Goal: Information Seeking & Learning: Learn about a topic

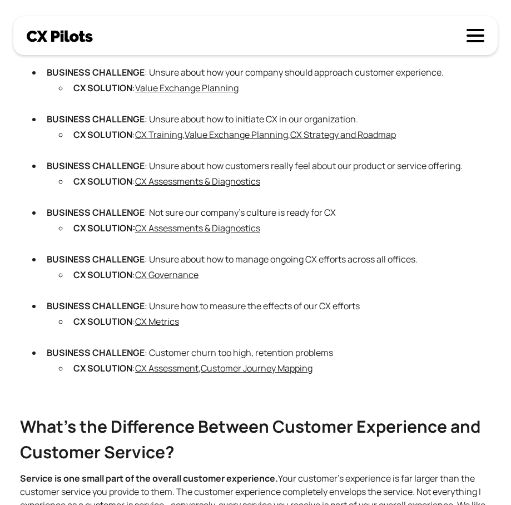
scroll to position [830, 0]
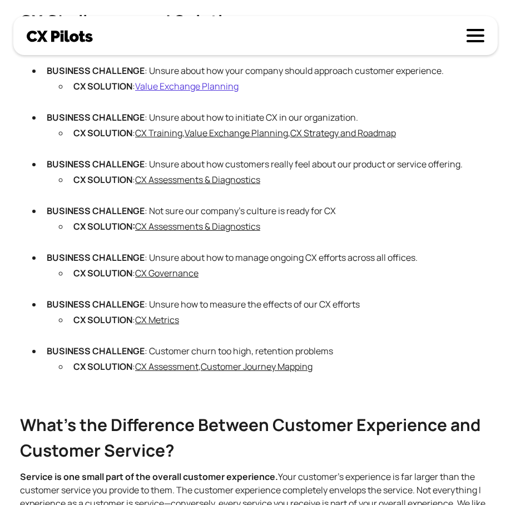
click at [186, 92] on link "Value Exchange Planning" at bounding box center [186, 86] width 103 height 12
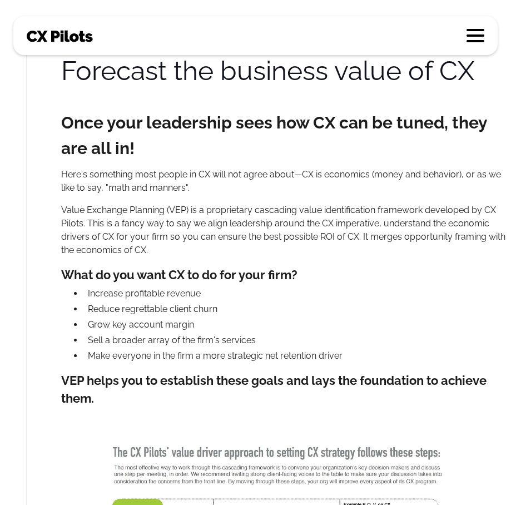
scroll to position [195, 140]
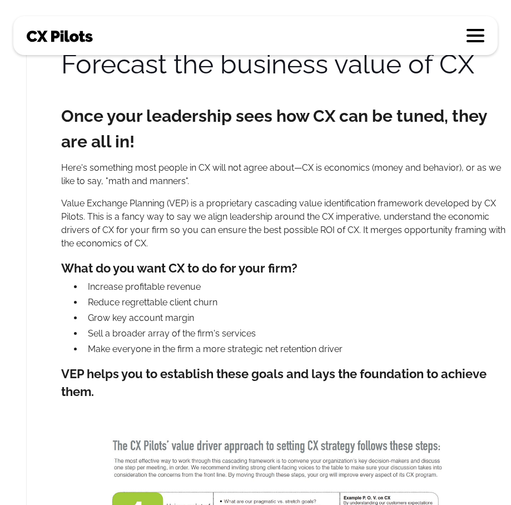
drag, startPoint x: 192, startPoint y: 217, endPoint x: 276, endPoint y: 248, distance: 89.7
click at [276, 248] on p "Value Exchange Planning (VEP) is a proprietary cascading value identification f…" at bounding box center [287, 223] width 452 height 53
copy p "we align leadership around the CX imperative, understand the economic drivers o…"
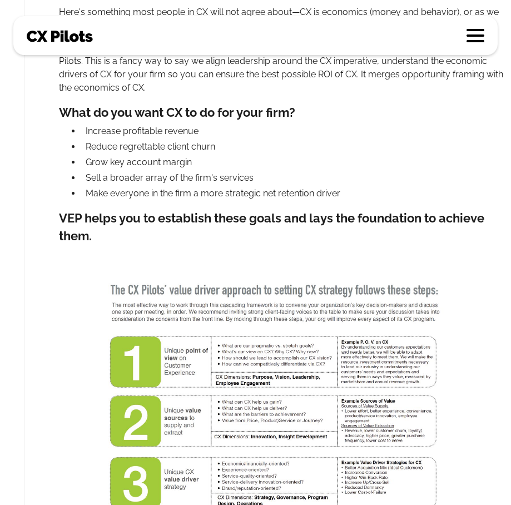
scroll to position [351, 142]
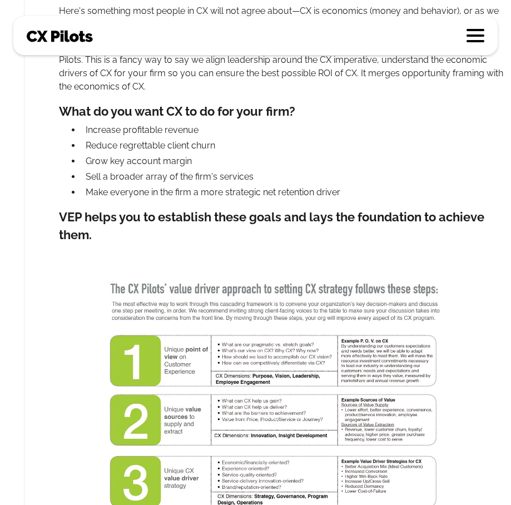
click at [64, 114] on h3 "What do you want CX to do for your firm?" at bounding box center [285, 111] width 452 height 18
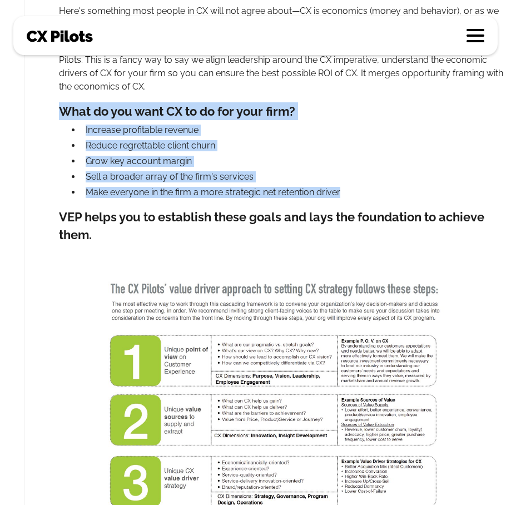
drag, startPoint x: 56, startPoint y: 110, endPoint x: 347, endPoint y: 194, distance: 302.5
click at [347, 194] on div "Forecast the business value of CX Once your leadership sees how CX can be tuned…" at bounding box center [267, 365] width 487 height 946
copy div "What do you want CX to do for your firm? Increase profitable revenue Reduce reg…"
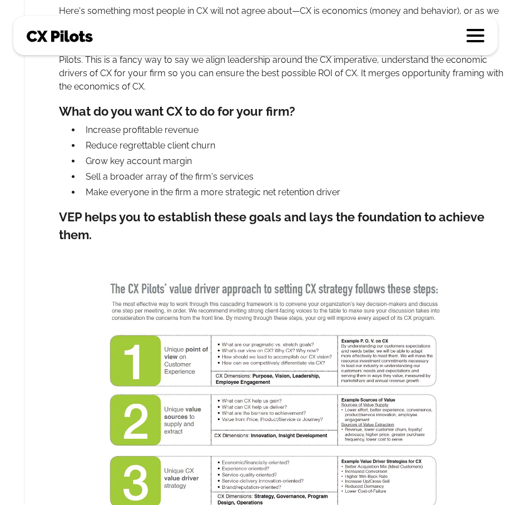
click at [262, 230] on h3 "VEP helps you to establish these goals and lays the foundation to achieve them." at bounding box center [285, 226] width 452 height 36
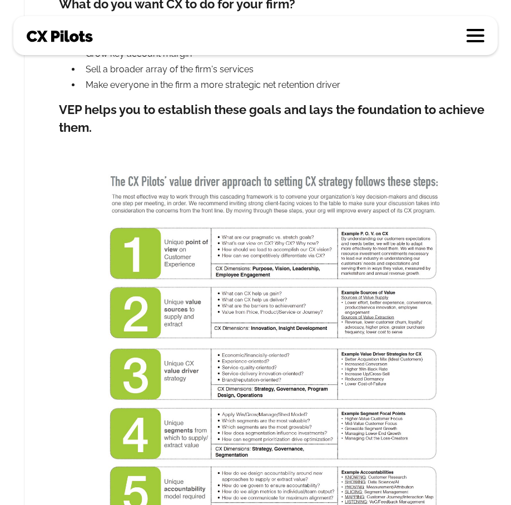
scroll to position [471, 142]
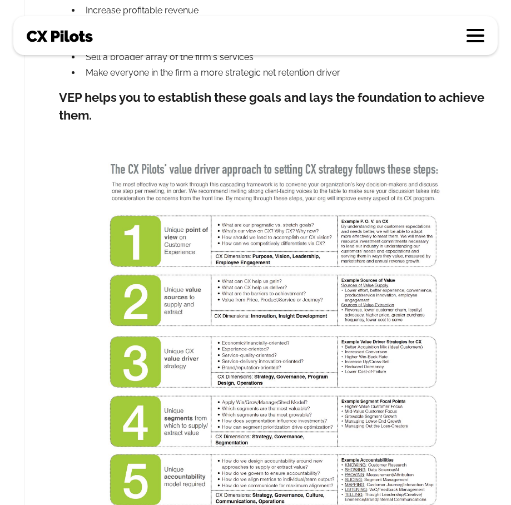
click at [159, 186] on img at bounding box center [284, 378] width 361 height 447
click at [231, 275] on img at bounding box center [284, 378] width 361 height 447
click at [267, 261] on img at bounding box center [284, 378] width 361 height 447
click at [37, 235] on div "Forecast the business value of CX Once your leadership sees how CX can be tuned…" at bounding box center [267, 245] width 487 height 946
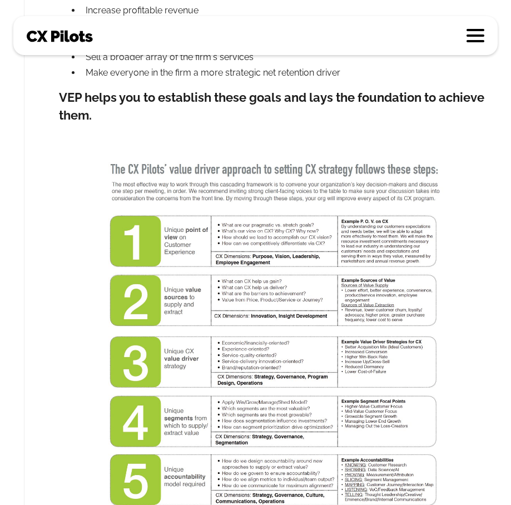
click at [232, 203] on img at bounding box center [284, 378] width 361 height 447
click at [353, 237] on img at bounding box center [284, 378] width 361 height 447
